Goal: Register for event/course

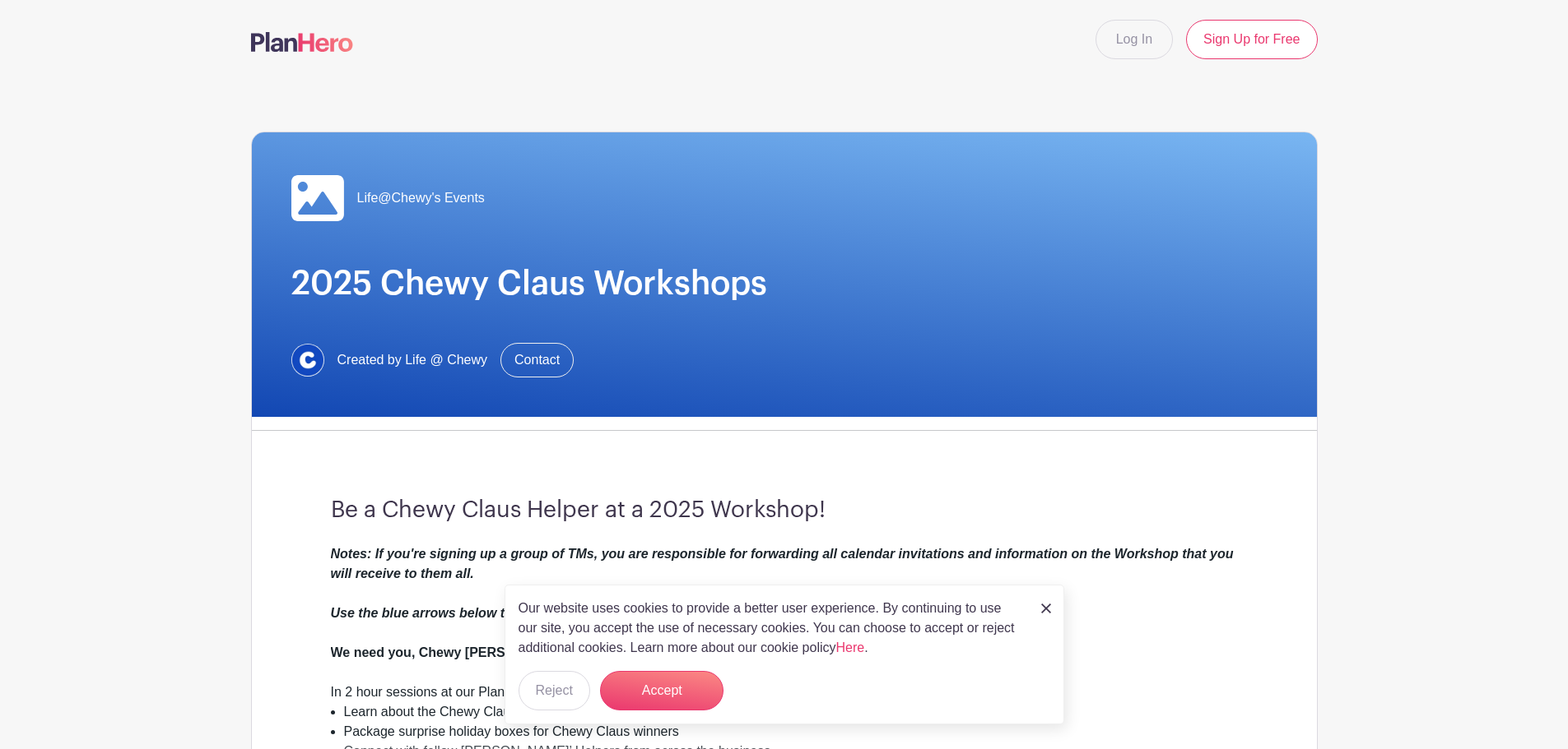
click at [1039, 611] on div "Our website uses cookies to provide a better user experience. By continuing to …" at bounding box center [784, 655] width 560 height 140
click at [1041, 604] on img at bounding box center [1046, 608] width 10 height 10
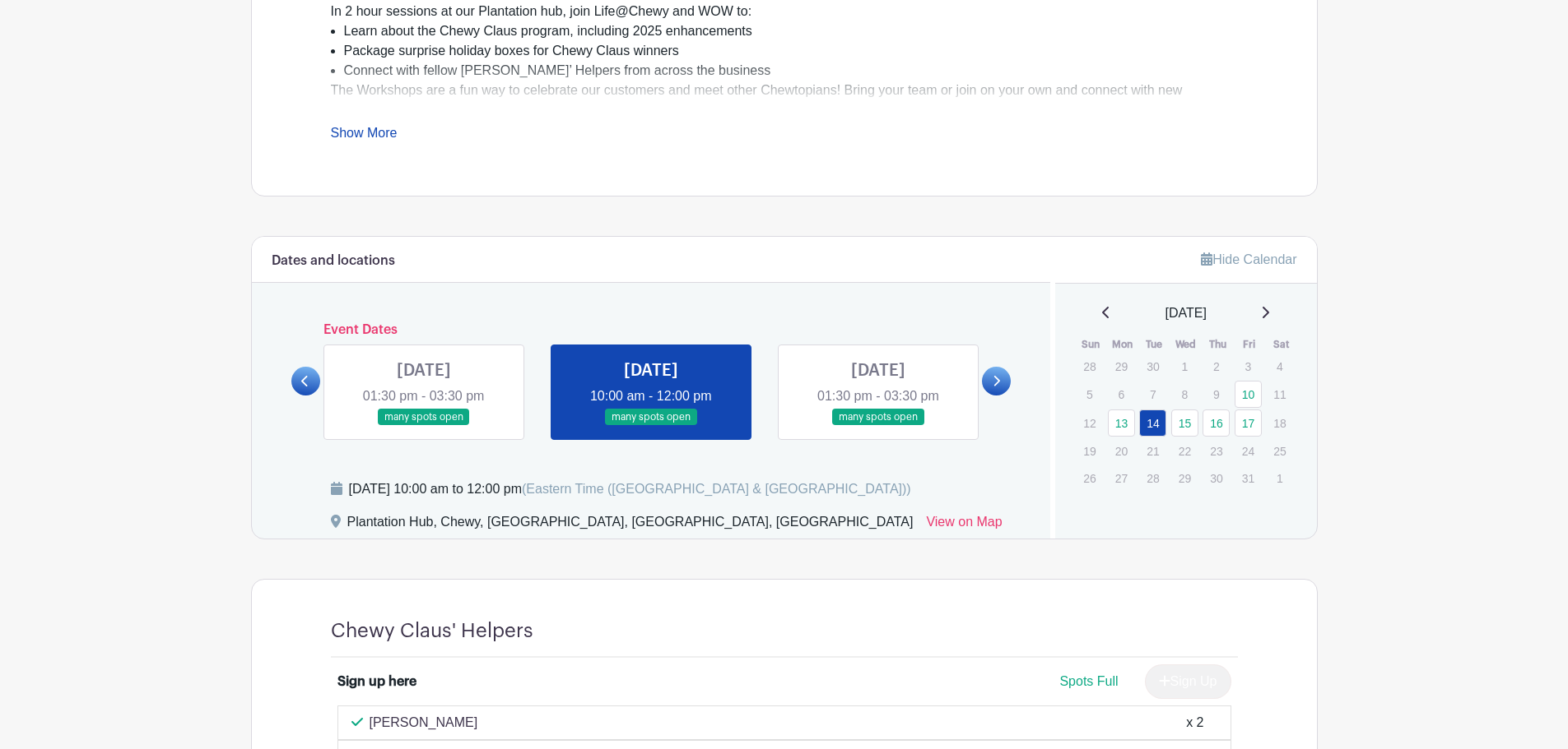
scroll to position [658, 0]
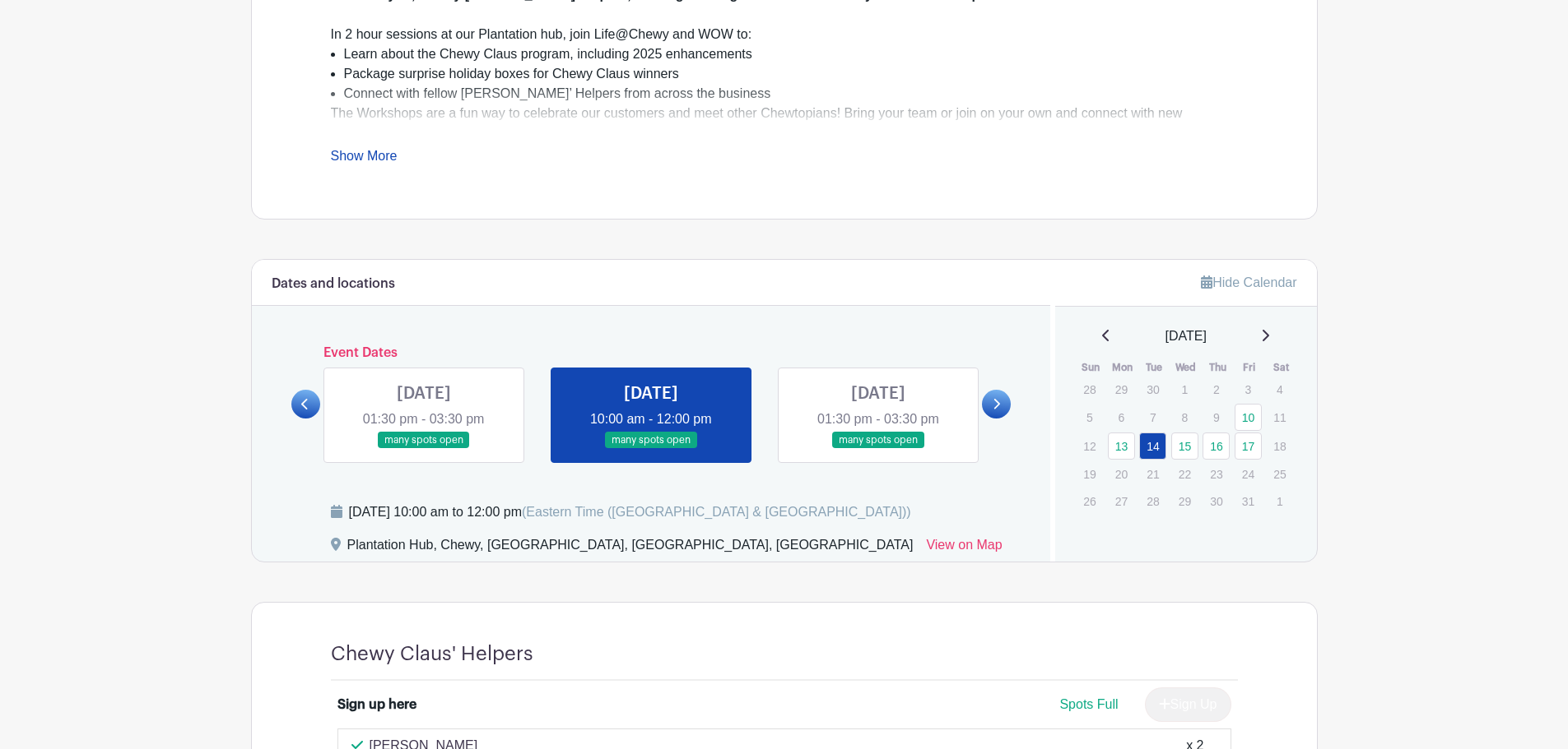
click at [997, 399] on icon at bounding box center [996, 404] width 7 height 13
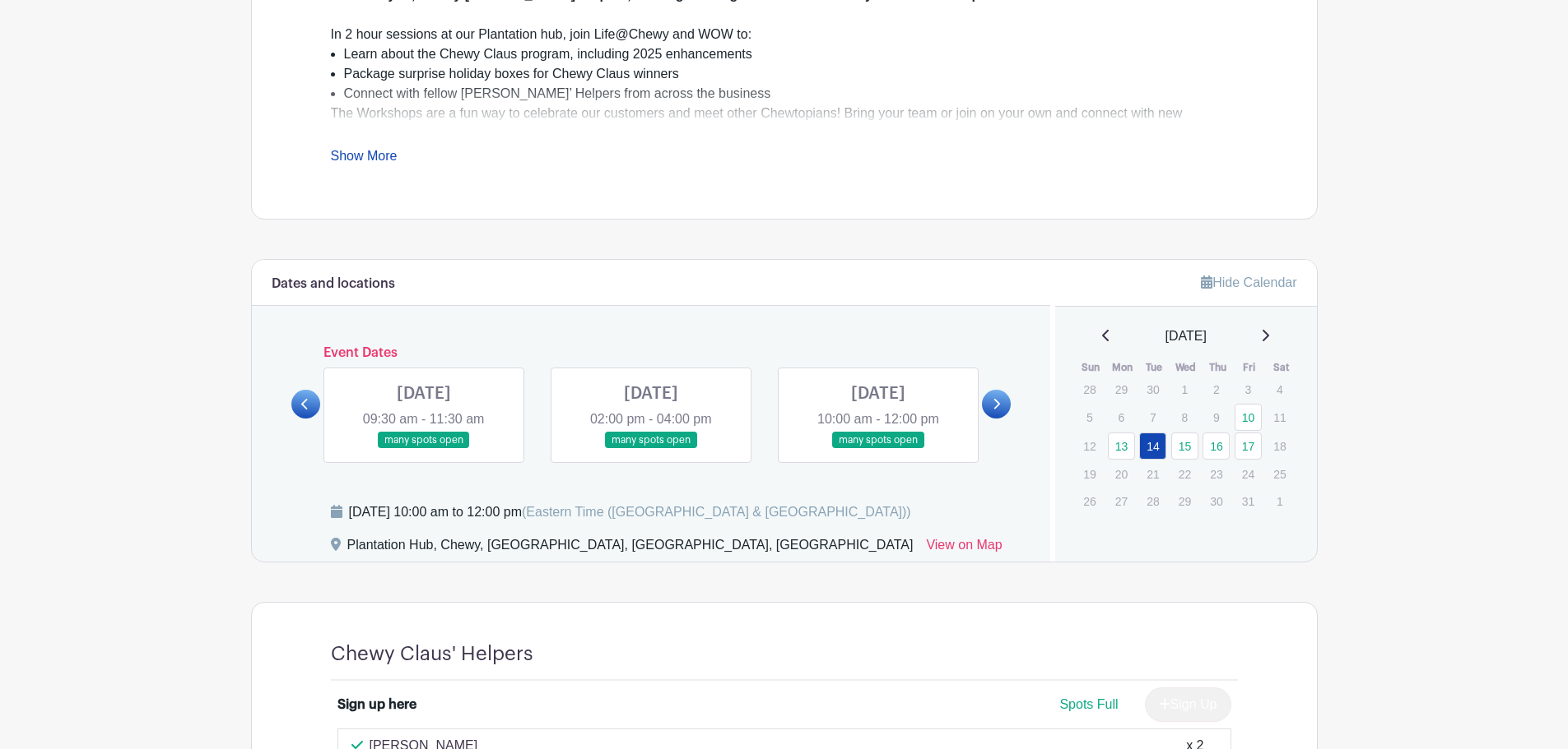
click at [424, 449] on link at bounding box center [424, 449] width 0 height 0
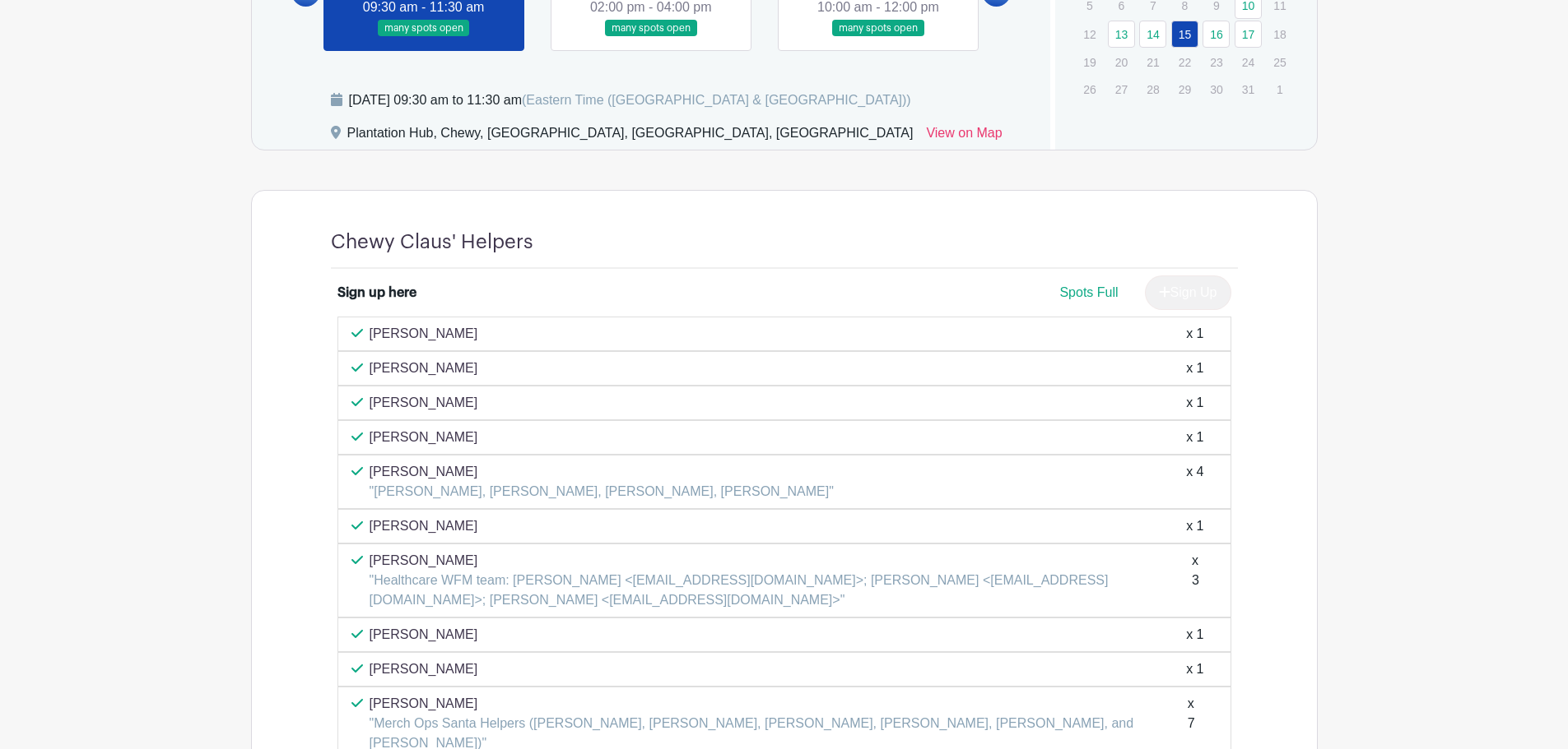
scroll to position [823, 0]
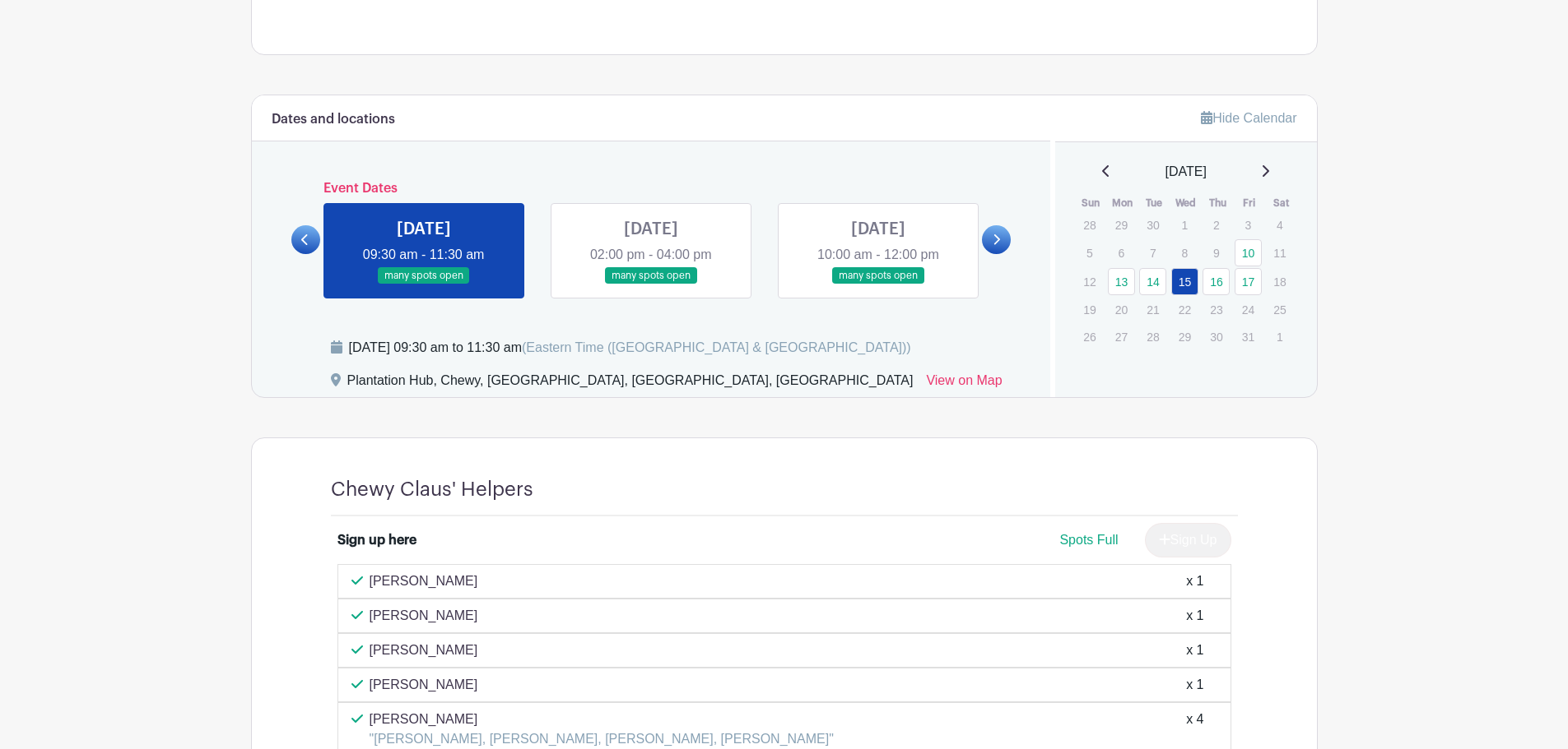
click at [651, 284] on link at bounding box center [651, 284] width 0 height 0
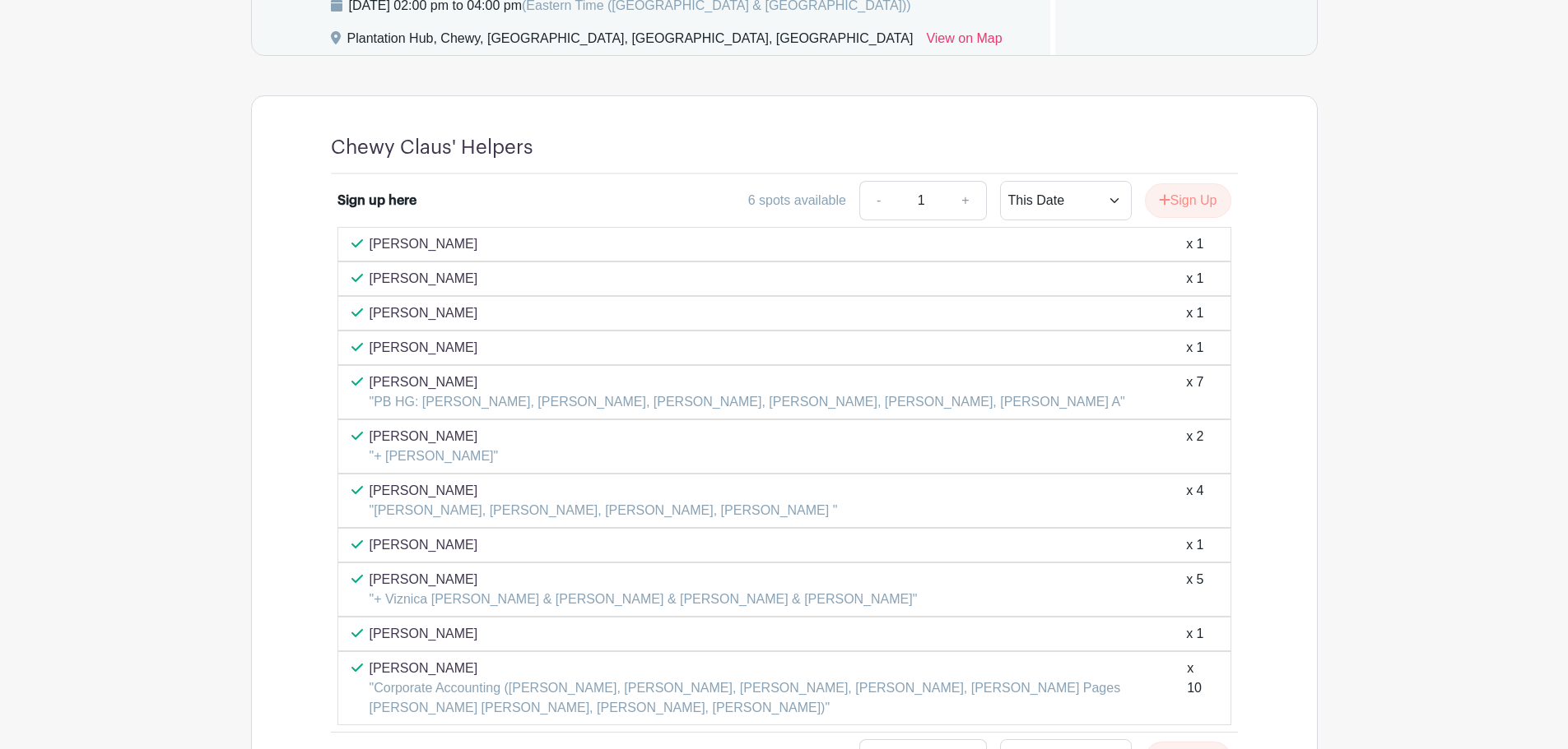
scroll to position [1069, 0]
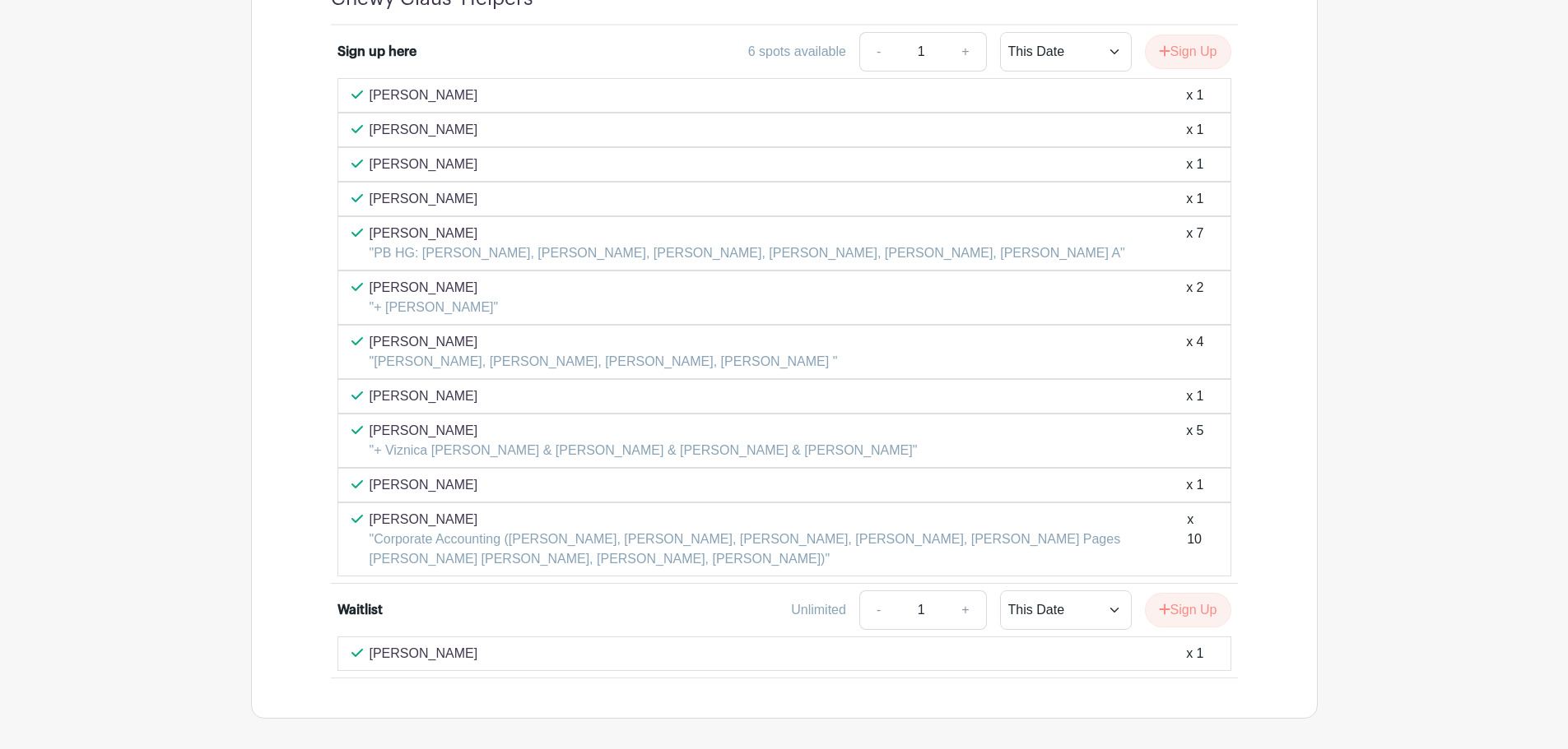
scroll to position [1316, 0]
